Goal: Transaction & Acquisition: Purchase product/service

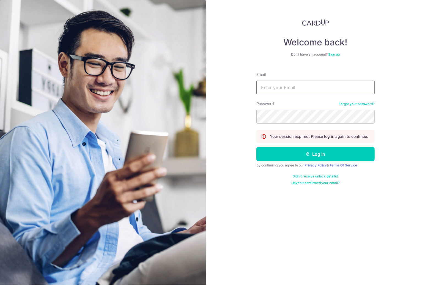
type input "[EMAIL_ADDRESS][DOMAIN_NAME]"
click at [292, 152] on button "Log in" at bounding box center [315, 154] width 118 height 14
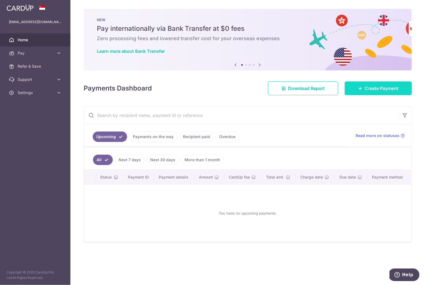
click at [373, 94] on link "Create Payment" at bounding box center [377, 88] width 67 height 14
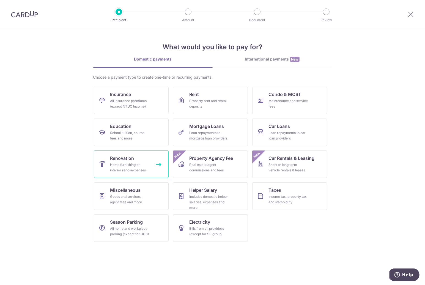
click at [137, 158] on link "Renovation Home furnishing or interior reno-expenses" at bounding box center [131, 163] width 75 height 27
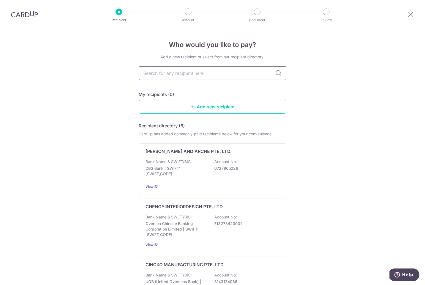
click at [196, 72] on input "text" at bounding box center [212, 73] width 147 height 14
click at [263, 90] on div "Add a new recipient or select from our recipient directory. My recipients (0) A…" at bounding box center [212, 277] width 147 height 446
click at [239, 107] on link "Add new recipient" at bounding box center [212, 107] width 147 height 14
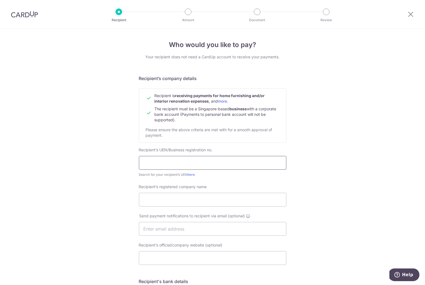
click at [195, 165] on input "text" at bounding box center [212, 163] width 147 height 14
click at [190, 158] on input "text" at bounding box center [212, 163] width 147 height 14
paste input "202213383C"
type input "202213383C"
click at [170, 200] on input "Recipient’s registered company name" at bounding box center [212, 200] width 147 height 14
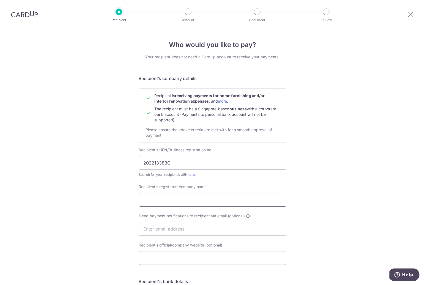
type input "[PERSON_NAME] NA PTE. LTD"
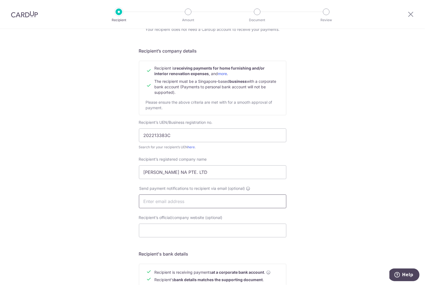
click at [154, 203] on input "text" at bounding box center [212, 201] width 147 height 14
click at [201, 198] on input "text" at bounding box center [212, 201] width 147 height 14
paste input "RT@dannapl.com"
type input "RT@dannapl.com"
click at [125, 206] on div "Who would you like to pay? Your recipient does not need a CardUp account to rec…" at bounding box center [212, 207] width 425 height 413
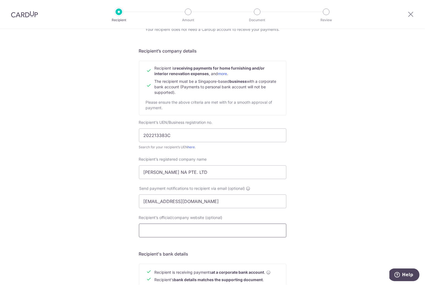
click at [154, 231] on input "Recipient’s official/company website (optional)" at bounding box center [212, 230] width 147 height 14
type input "https://www.dannapl.com/"
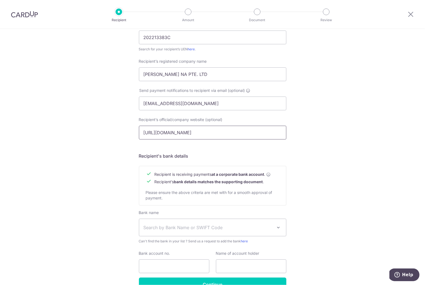
scroll to position [157, 0]
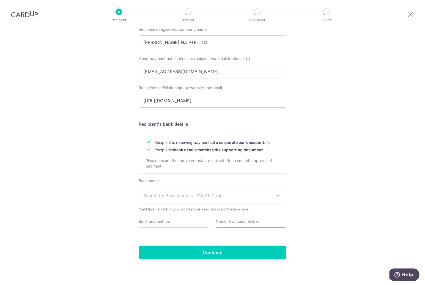
click at [258, 236] on input "text" at bounding box center [251, 234] width 70 height 14
paste input "Dan Na Pte Ltd"
type input "Dan Na Pte Ltd"
click at [182, 198] on span "Search by Bank Name or SWIFT Code" at bounding box center [207, 195] width 129 height 7
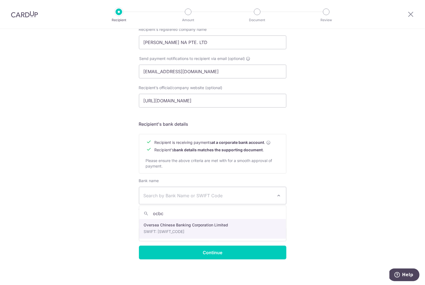
type input "ocbc"
select select "12"
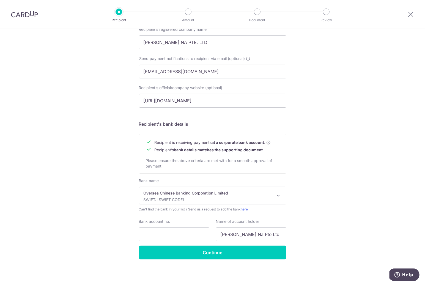
click at [173, 243] on div "Bank name Select Bank UBS AG ANEXT BANK PTE LTD Australia & New Zealand Banking…" at bounding box center [212, 212] width 147 height 68
click at [181, 238] on input "Bank account no." at bounding box center [174, 234] width 70 height 14
paste input "601-823388-001"
type input "601-823388-001"
click at [104, 243] on div "Who would you like to pay? Your recipient does not need a CardUp account to rec…" at bounding box center [212, 78] width 425 height 413
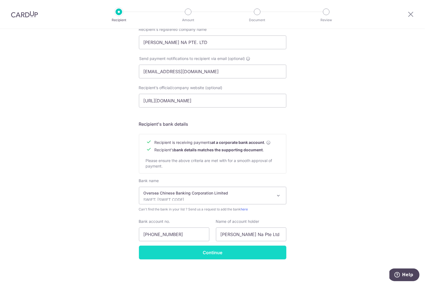
click at [203, 251] on input "Continue" at bounding box center [212, 252] width 147 height 14
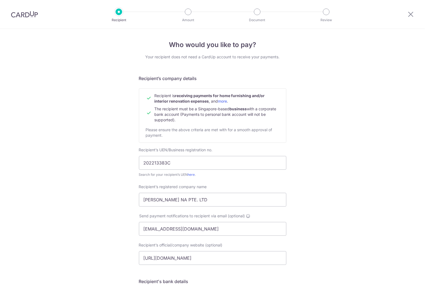
scroll to position [170, 0]
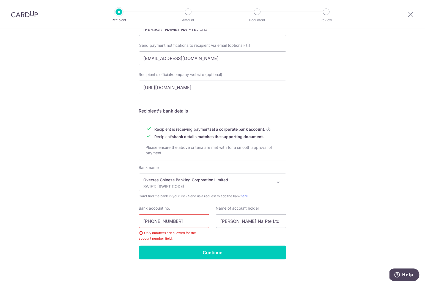
click at [187, 220] on input "601-823388-001" at bounding box center [174, 221] width 70 height 14
click at [129, 231] on div "Who would you like to pay? Your recipient does not need a CardUp account to rec…" at bounding box center [212, 71] width 425 height 426
click at [172, 223] on input "601-823388-001" at bounding box center [174, 221] width 70 height 14
click at [153, 221] on input "601-823388001" at bounding box center [174, 221] width 70 height 14
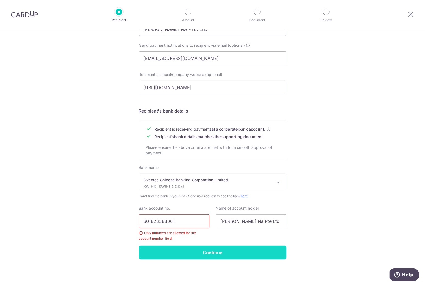
type input "601823388001"
click at [180, 246] on input "Continue" at bounding box center [212, 252] width 147 height 14
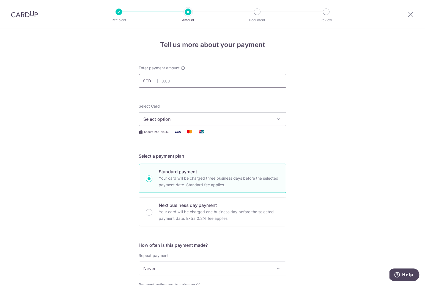
click at [213, 77] on input "text" at bounding box center [212, 81] width 147 height 14
paste input "5830.06"
type input "5,830.06"
click at [150, 117] on span "Select option" at bounding box center [207, 119] width 128 height 7
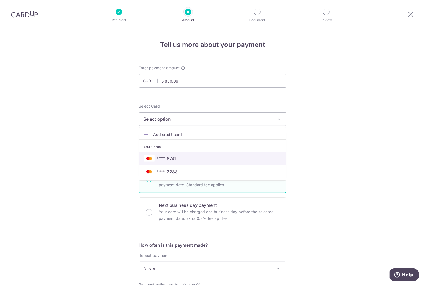
click at [156, 157] on span "**** 8741" at bounding box center [212, 158] width 138 height 7
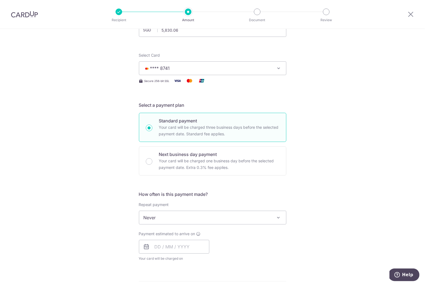
scroll to position [53, 0]
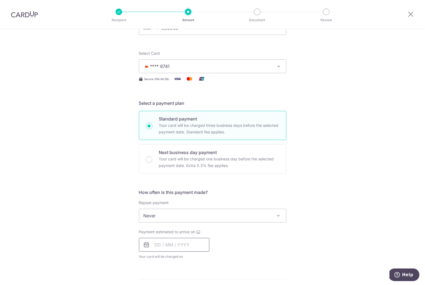
click at [187, 243] on input "text" at bounding box center [174, 245] width 70 height 14
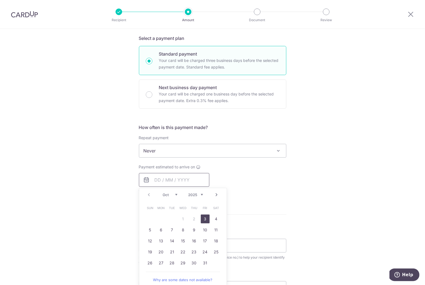
scroll to position [126, 0]
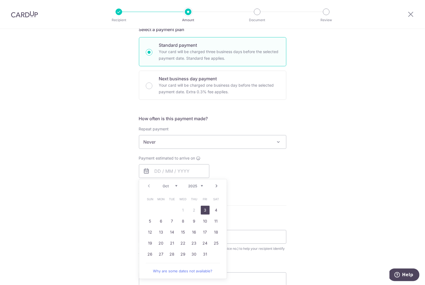
click at [206, 210] on link "3" at bounding box center [205, 210] width 9 height 9
type input "[DATE]"
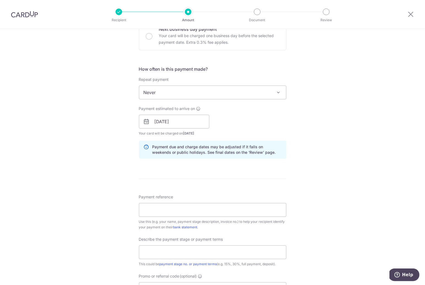
scroll to position [185, 0]
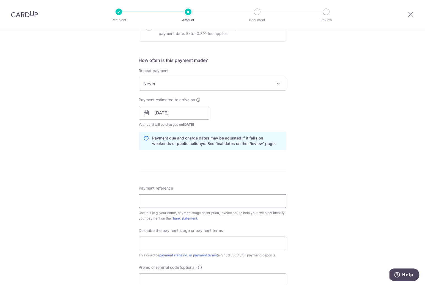
click at [162, 196] on input "Payment reference" at bounding box center [212, 201] width 147 height 14
click at [203, 199] on input "Payment reference" at bounding box center [212, 201] width 147 height 14
paste input "1156a"
type input "1156a"
click at [191, 241] on input "text" at bounding box center [212, 243] width 147 height 14
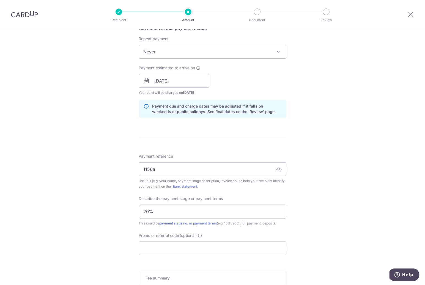
scroll to position [241, 0]
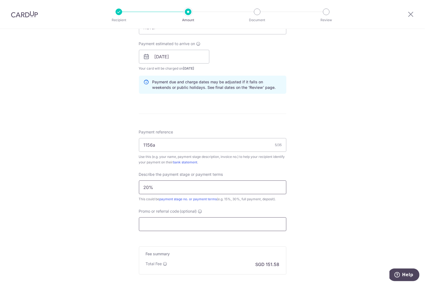
type input "20%"
click at [195, 225] on input "Promo or referral code (optional)" at bounding box center [212, 224] width 147 height 14
paste input "RENO25ONE"
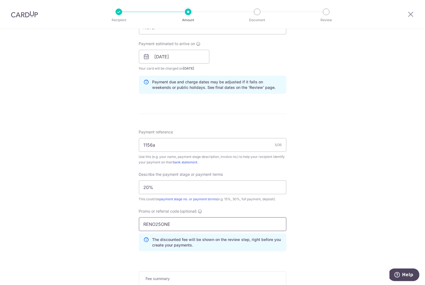
type input "RENO25ONE"
click at [103, 231] on div "Tell us more about your payment Enter payment amount SGD 5,830.06 5830.06 Recip…" at bounding box center [212, 78] width 425 height 581
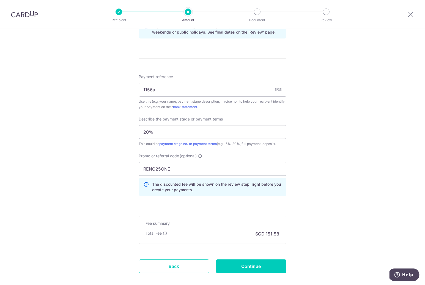
scroll to position [324, 0]
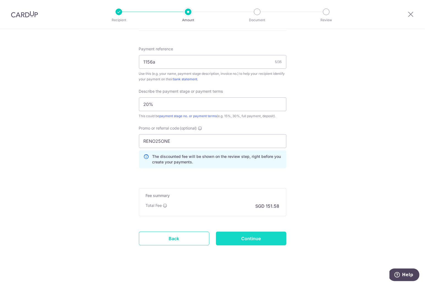
click at [240, 235] on input "Continue" at bounding box center [251, 238] width 70 height 14
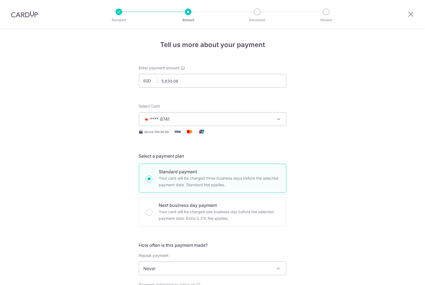
scroll to position [331, 0]
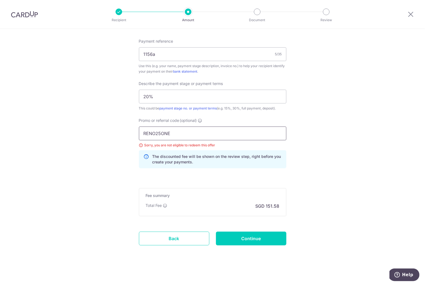
click at [201, 131] on input "RENO25ONE" at bounding box center [212, 133] width 147 height 14
click at [144, 132] on input "RENO25ONE" at bounding box center [212, 133] width 147 height 14
click at [256, 235] on input "Continue" at bounding box center [251, 238] width 70 height 14
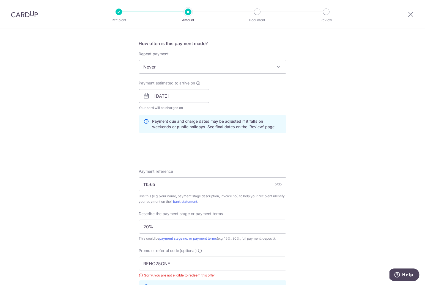
scroll to position [232, 0]
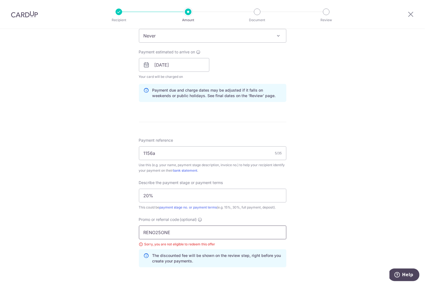
drag, startPoint x: 229, startPoint y: 233, endPoint x: 144, endPoint y: 227, distance: 85.7
click at [144, 227] on input "RENO25ONE" at bounding box center [212, 232] width 147 height 14
paste input "OFF225"
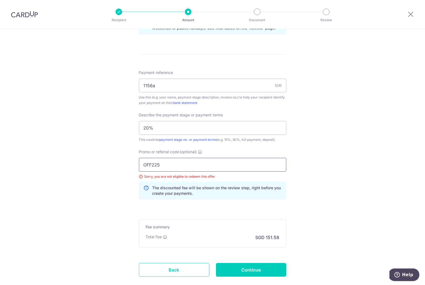
scroll to position [331, 0]
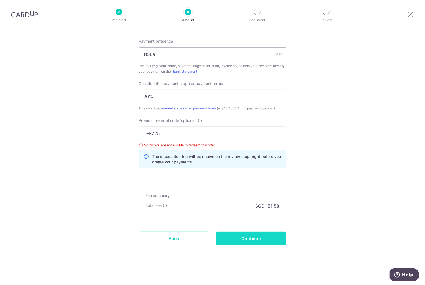
type input "OFF225"
click at [239, 235] on input "Continue" at bounding box center [251, 238] width 70 height 14
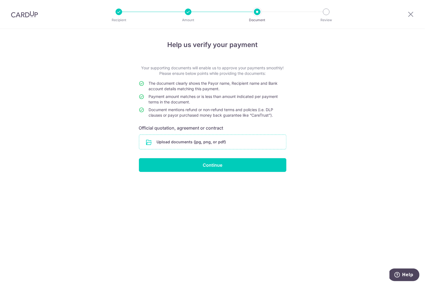
click at [189, 143] on input "file" at bounding box center [212, 142] width 147 height 14
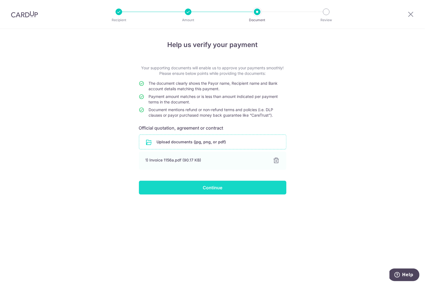
click at [191, 189] on input "Continue" at bounding box center [212, 188] width 147 height 14
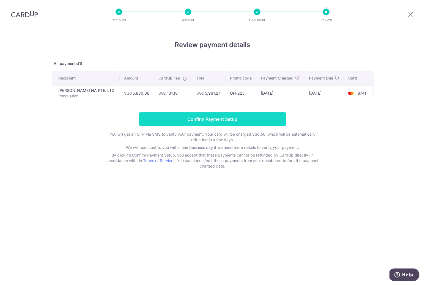
click at [244, 120] on input "Confirm Payment Setup" at bounding box center [212, 119] width 147 height 14
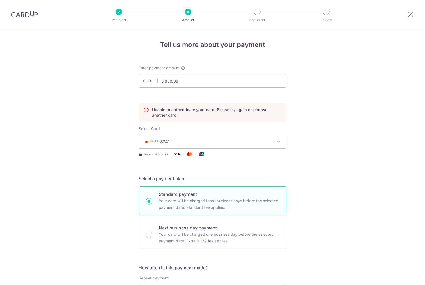
scroll to position [74, 0]
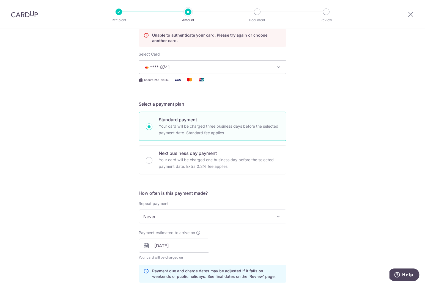
click at [245, 70] on span "**** 8741" at bounding box center [207, 67] width 128 height 7
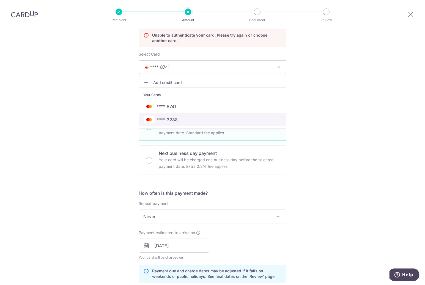
click at [216, 121] on span "**** 3288" at bounding box center [212, 119] width 138 height 7
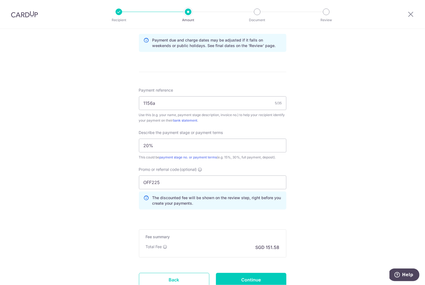
scroll to position [346, 0]
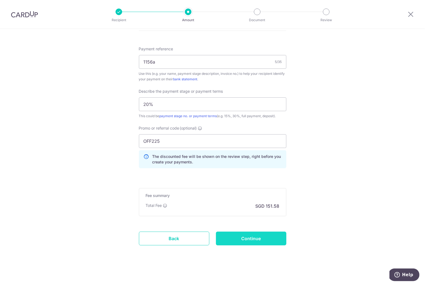
click at [267, 238] on input "Continue" at bounding box center [251, 238] width 70 height 14
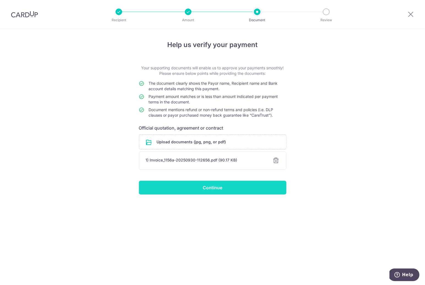
click at [231, 190] on input "Continue" at bounding box center [212, 188] width 147 height 14
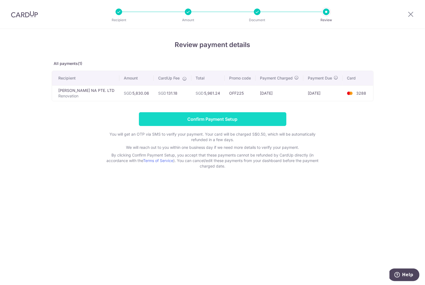
click at [235, 117] on input "Confirm Payment Setup" at bounding box center [212, 119] width 147 height 14
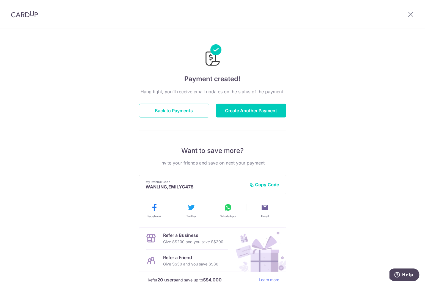
scroll to position [37, 0]
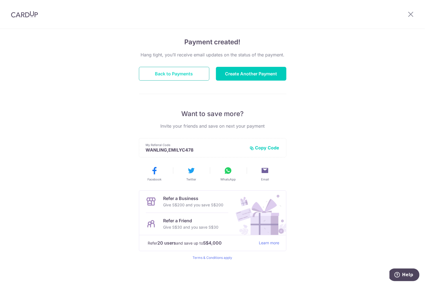
click at [176, 69] on button "Back to Payments" at bounding box center [174, 74] width 70 height 14
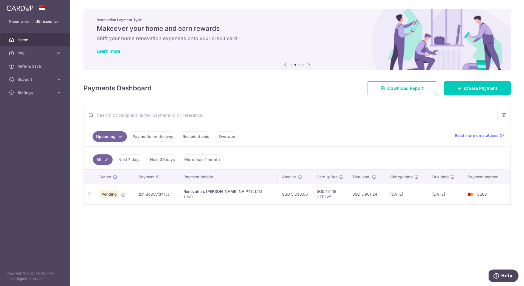
click at [306, 248] on div "× Pause Schedule Pause all future payments in this series Pause just this one p…" at bounding box center [297, 143] width 454 height 286
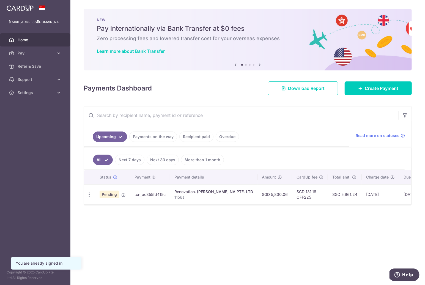
click at [140, 184] on td "txn_ac855fd415c" at bounding box center [150, 194] width 40 height 20
click at [136, 191] on td "txn_ac855fd415c" at bounding box center [150, 194] width 40 height 20
click at [87, 195] on icon "button" at bounding box center [89, 195] width 6 height 6
click at [105, 209] on span "Update payment" at bounding box center [118, 209] width 37 height 7
radio input "true"
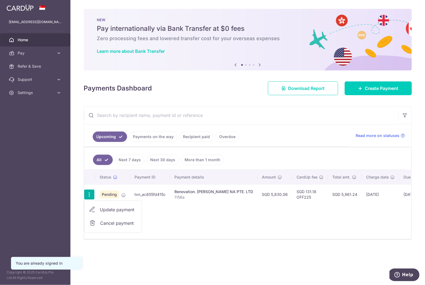
type input "5,830.06"
type input "[DATE]"
type input "1156a"
type input "20%"
type input "OFF225"
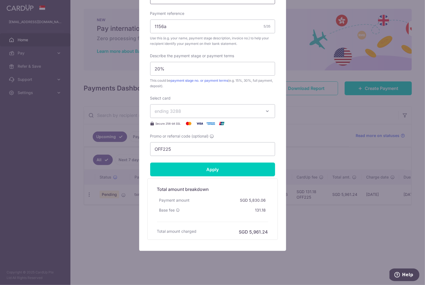
scroll to position [202, 0]
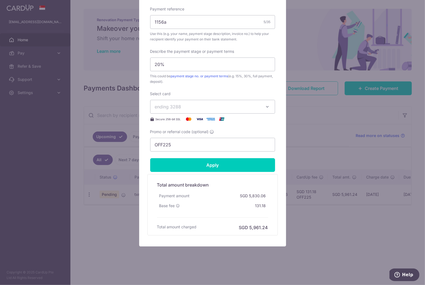
click at [89, 224] on div "Edit payment By clicking apply, you will make changes to all payments to [PERSO…" at bounding box center [212, 142] width 425 height 285
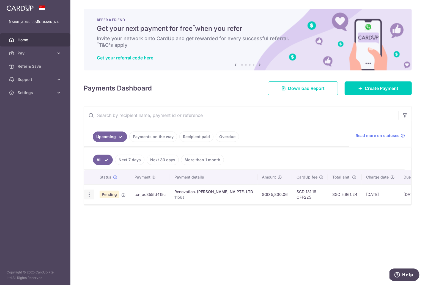
click at [90, 193] on icon "button" at bounding box center [89, 195] width 6 height 6
click at [100, 207] on span "Update payment" at bounding box center [118, 209] width 37 height 7
radio input "true"
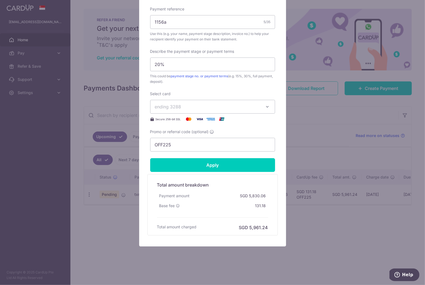
scroll to position [111, 0]
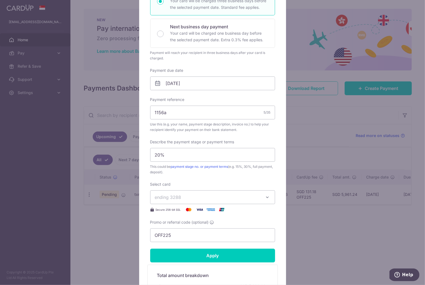
click at [322, 229] on div "Edit payment By clicking apply, you will make changes to all payments to [PERSO…" at bounding box center [212, 142] width 425 height 285
